Goal: Navigation & Orientation: Find specific page/section

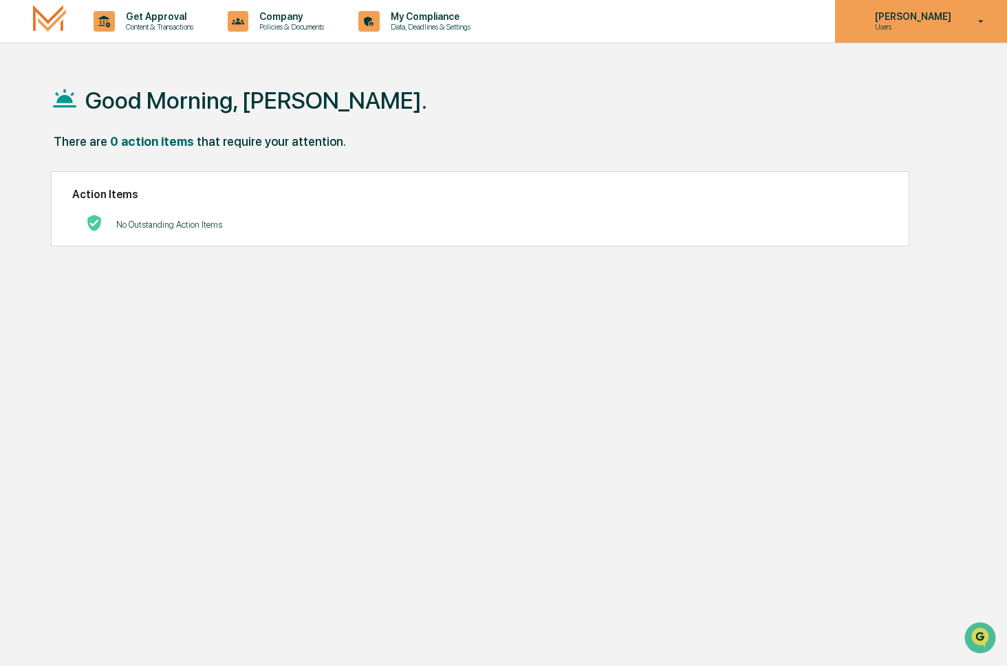
click at [882, 23] on p "Users" at bounding box center [911, 27] width 94 height 10
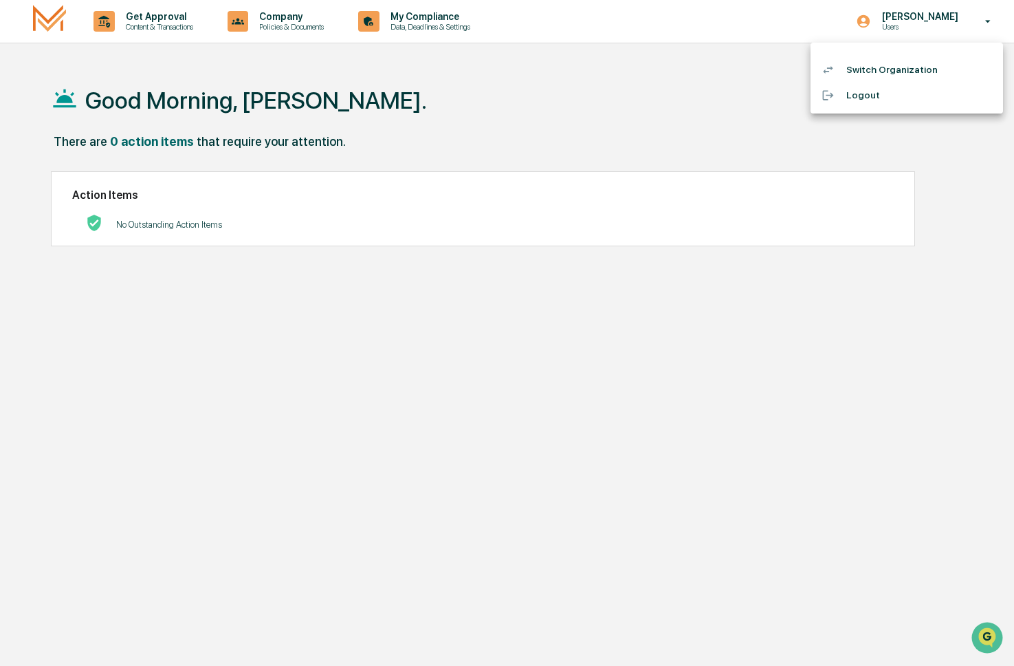
click at [592, 87] on div at bounding box center [507, 333] width 1014 height 666
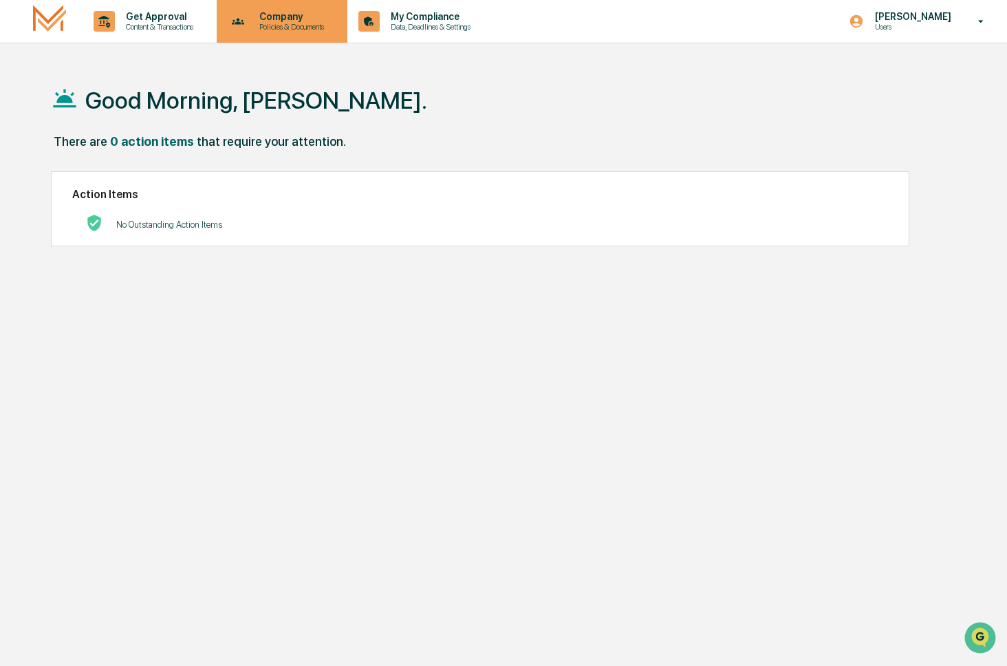
click at [299, 30] on p "Policies & Documents" at bounding box center [289, 27] width 83 height 10
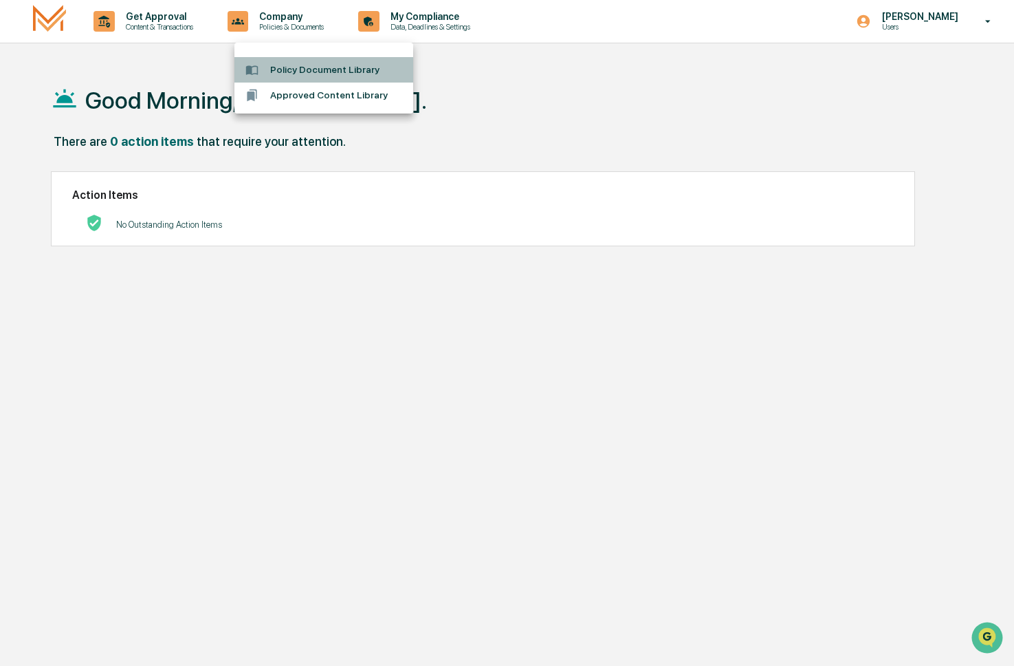
click at [303, 67] on li "Policy Document Library" at bounding box center [323, 69] width 179 height 25
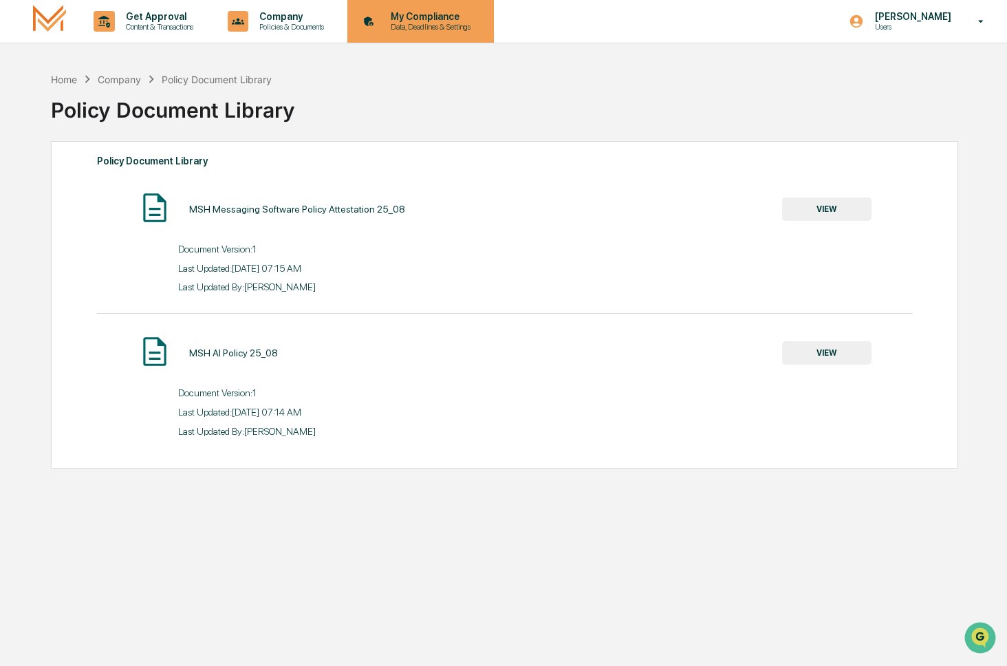
click at [421, 23] on p "Data, Deadlines & Settings" at bounding box center [429, 27] width 98 height 10
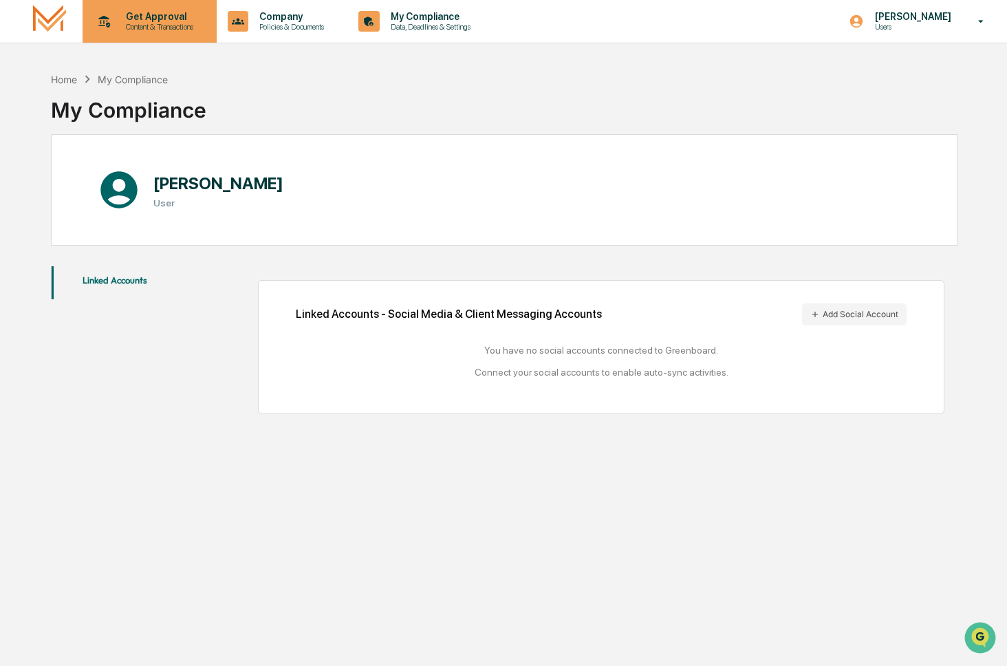
click at [200, 19] on p "Get Approval" at bounding box center [157, 16] width 85 height 11
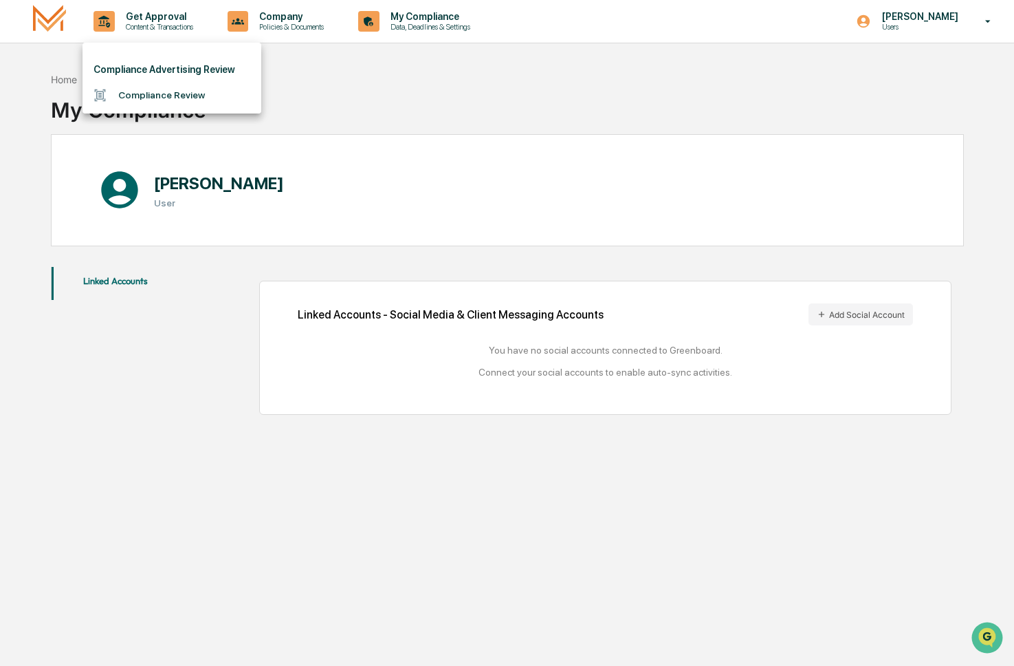
click at [200, 96] on li "Compliance Review" at bounding box center [172, 95] width 179 height 25
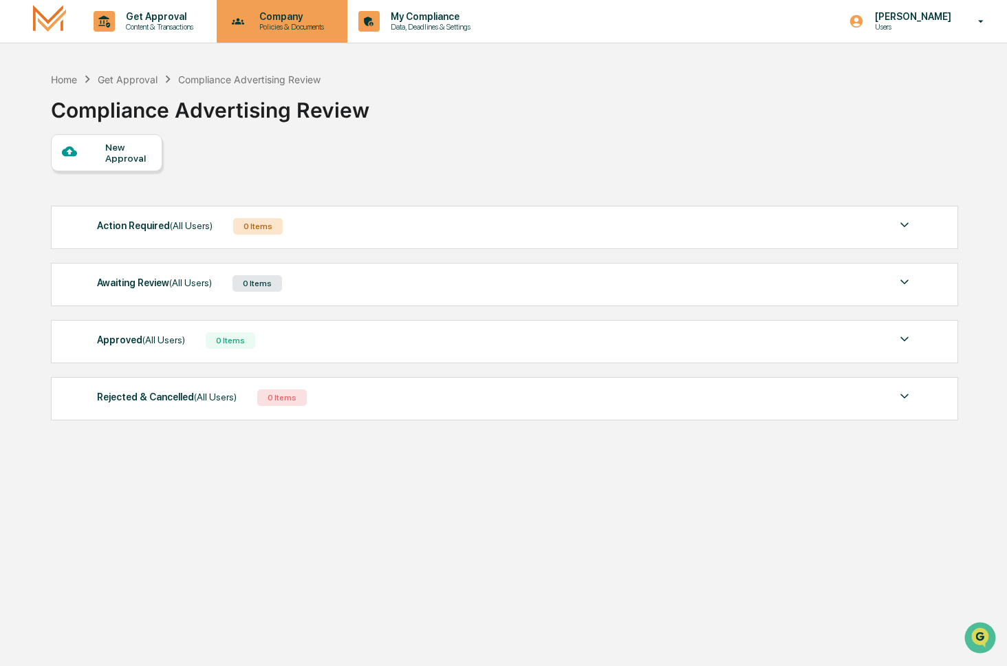
click at [300, 23] on p "Policies & Documents" at bounding box center [289, 27] width 83 height 10
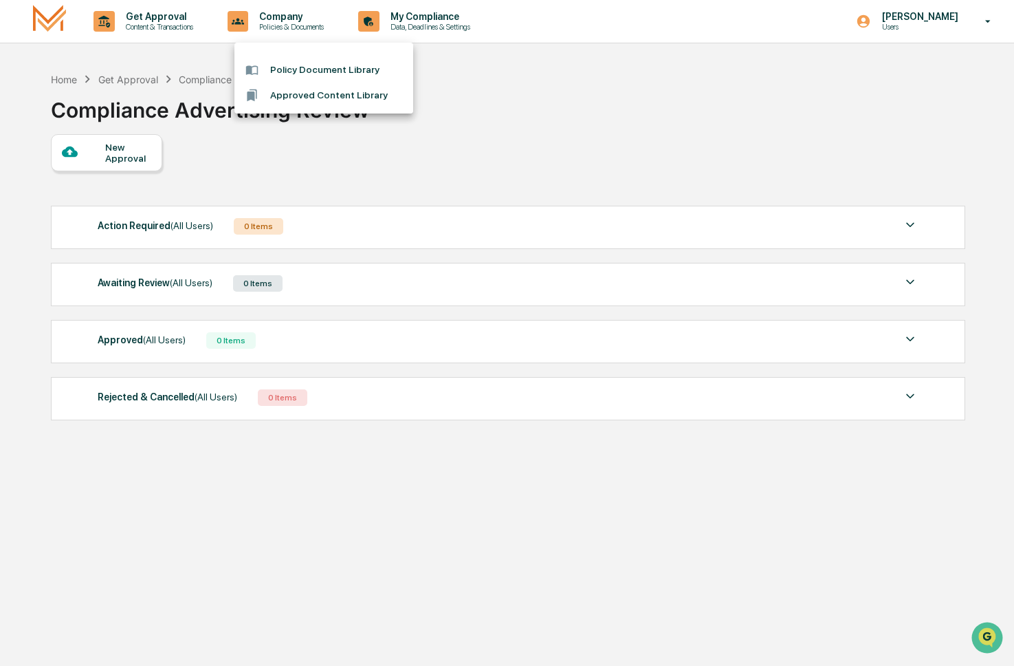
click at [344, 190] on div at bounding box center [507, 333] width 1014 height 666
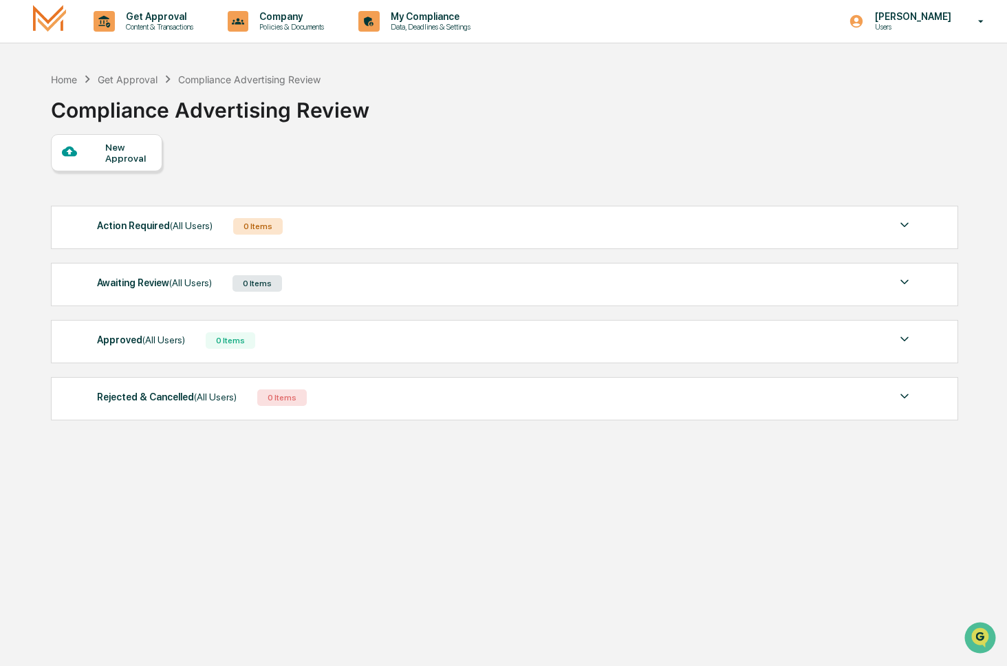
click at [558, 347] on div "Approved (All Users) 0 Items" at bounding box center [505, 340] width 816 height 19
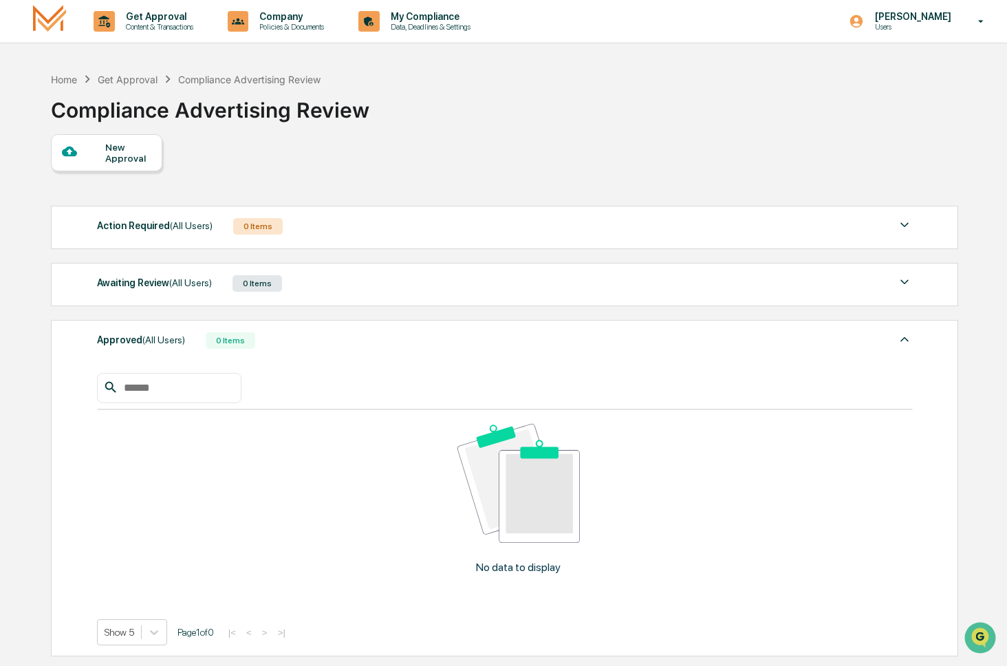
click at [558, 347] on div "Approved (All Users) 0 Items" at bounding box center [505, 340] width 816 height 19
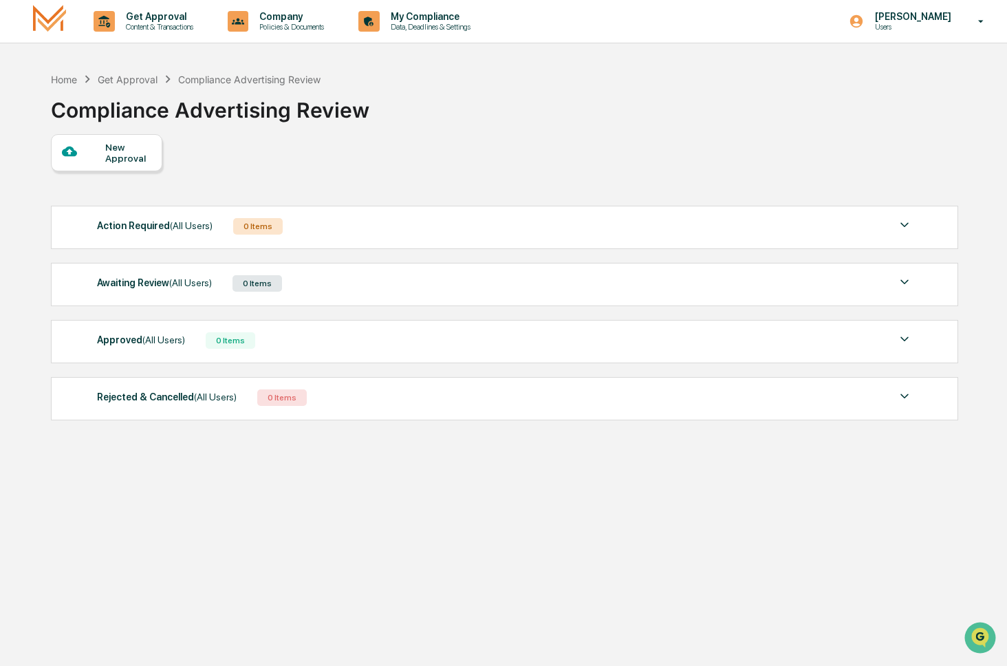
click at [42, 27] on img at bounding box center [49, 21] width 33 height 32
